Goal: Find contact information: Find contact information

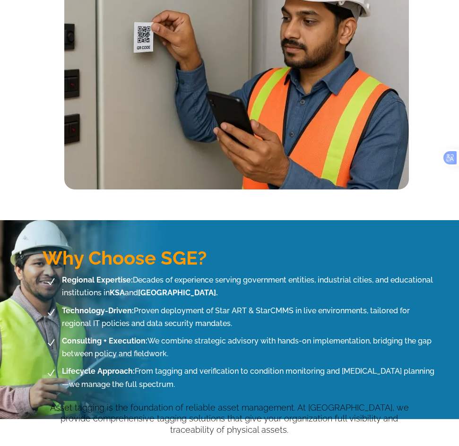
scroll to position [378, 0]
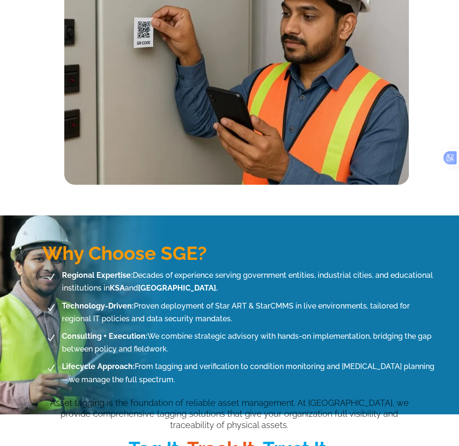
click at [0, 0] on link "Contact us" at bounding box center [0, 0] width 0 height 0
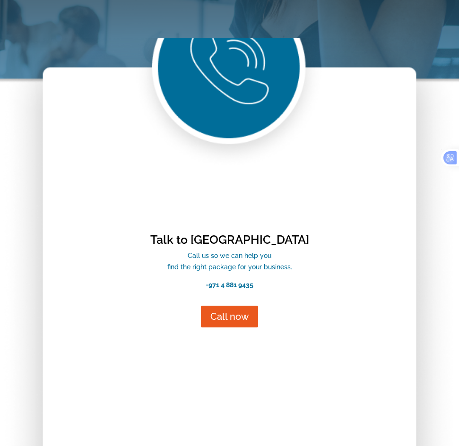
scroll to position [189, 0]
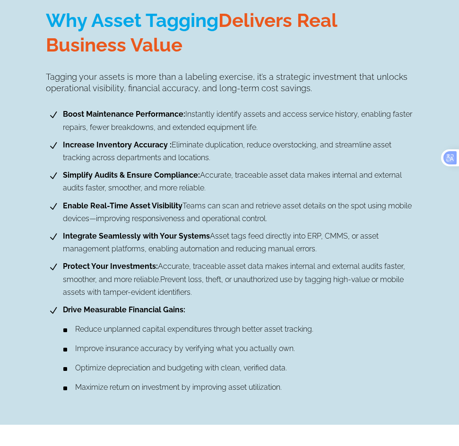
scroll to position [1559, 0]
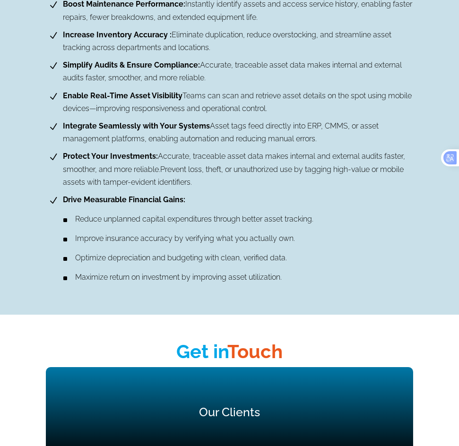
scroll to position [1640, 0]
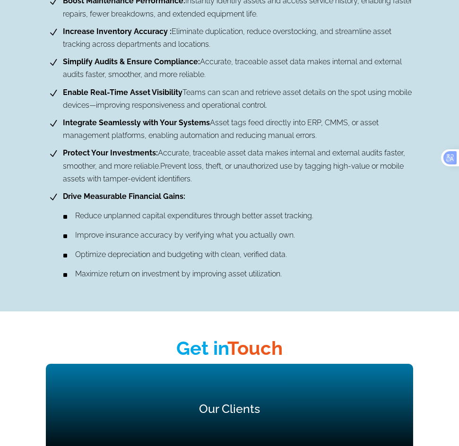
drag, startPoint x: 166, startPoint y: 309, endPoint x: 207, endPoint y: 312, distance: 40.8
drag, startPoint x: 160, startPoint y: 308, endPoint x: 209, endPoint y: 317, distance: 49.6
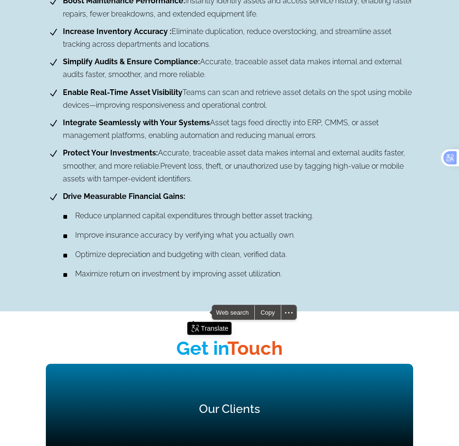
copy p "StarCMMS"
